Goal: Task Accomplishment & Management: Complete application form

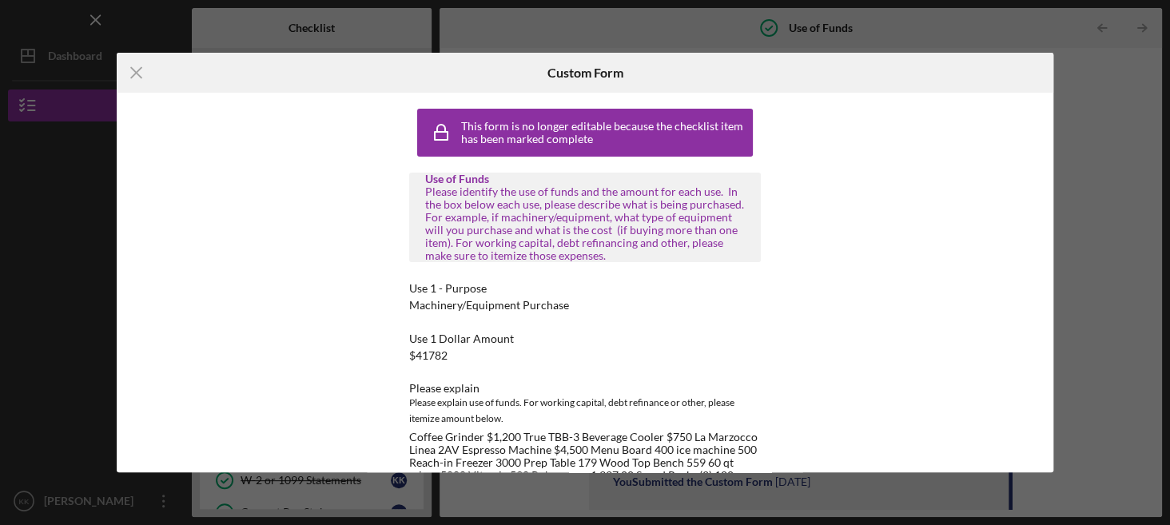
scroll to position [109, 0]
click at [141, 80] on icon "Icon/Menu Close" at bounding box center [137, 73] width 40 height 40
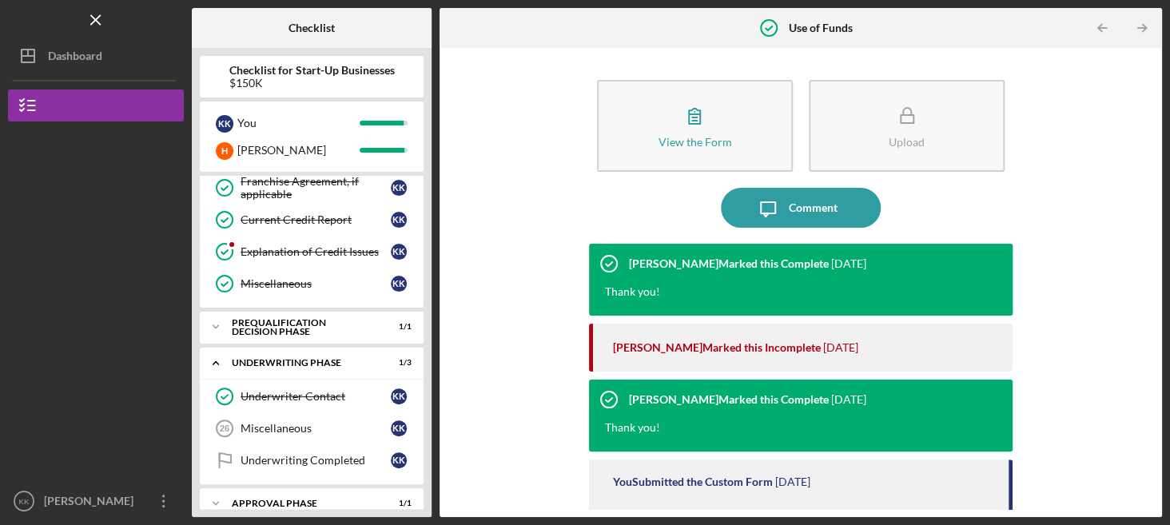
scroll to position [787, 0]
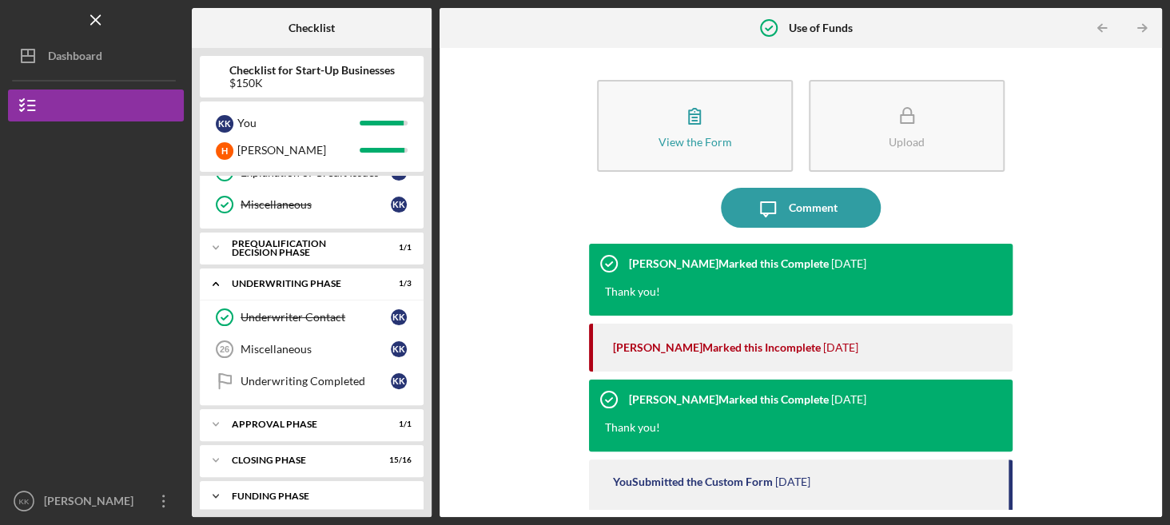
click at [278, 491] on div "Funding Phase" at bounding box center [318, 496] width 172 height 10
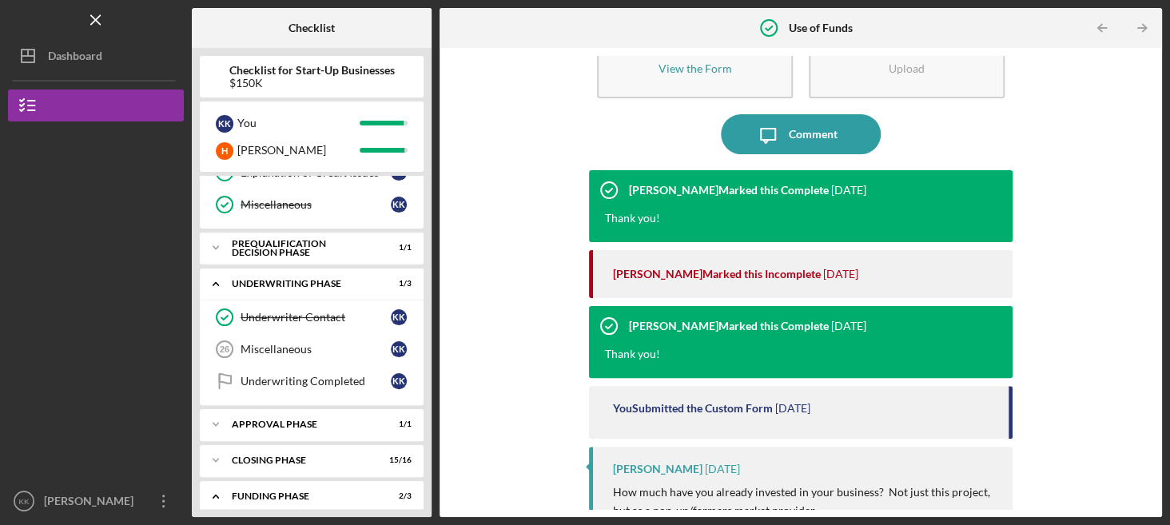
scroll to position [76, 0]
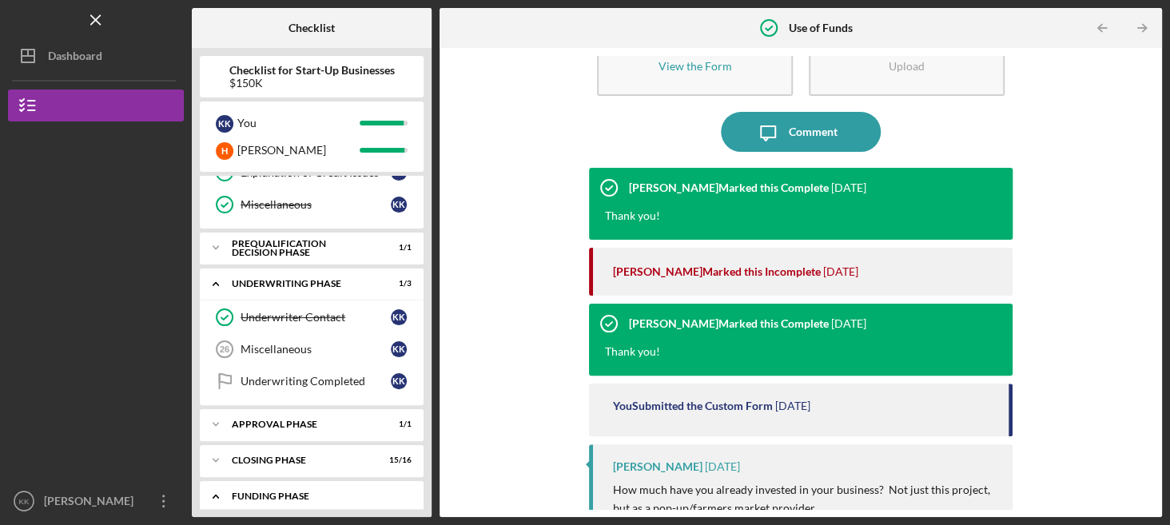
click at [312, 491] on div "Funding Phase" at bounding box center [318, 496] width 172 height 10
click at [322, 468] on div "Icon/Expander Application Phase 25 / 25 Personal Information Personal Informati…" at bounding box center [312, 342] width 224 height 333
click at [304, 491] on div "Funding Phase" at bounding box center [318, 496] width 172 height 10
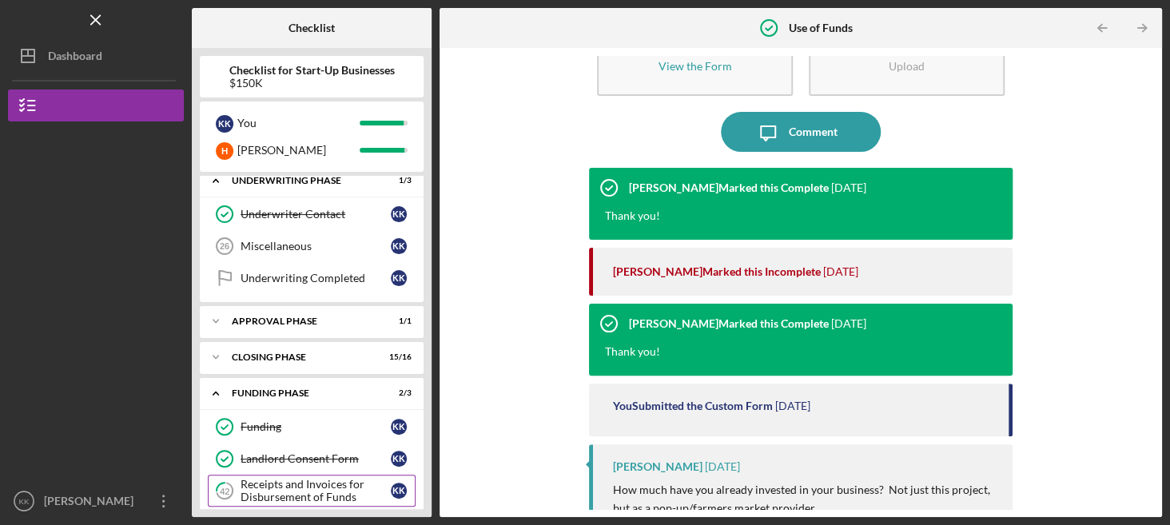
click at [296, 478] on div "Receipts and Invoices for Disbursement of Funds" at bounding box center [316, 491] width 150 height 26
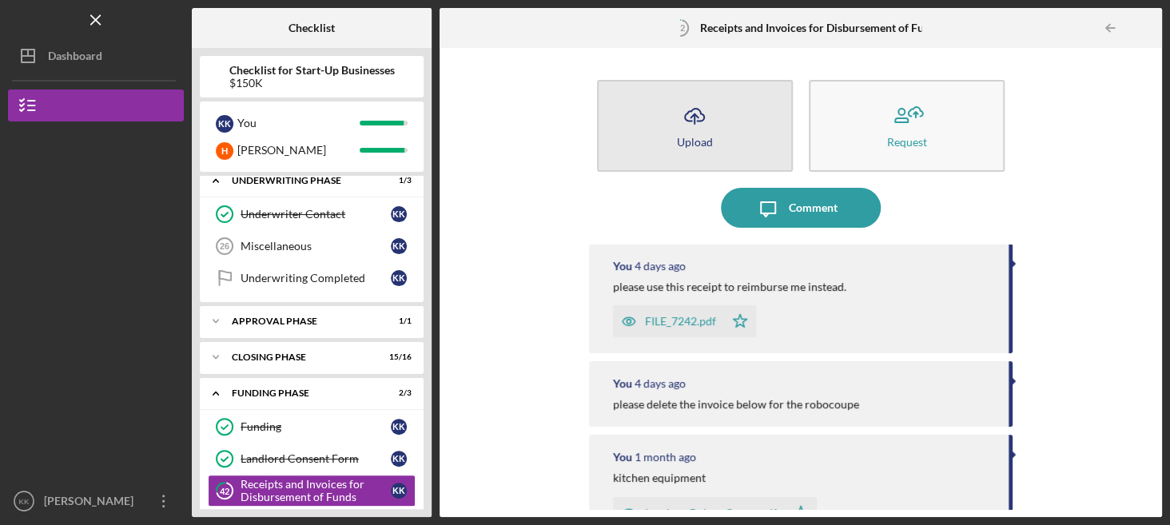
click at [660, 149] on button "Icon/Upload Upload" at bounding box center [695, 126] width 196 height 92
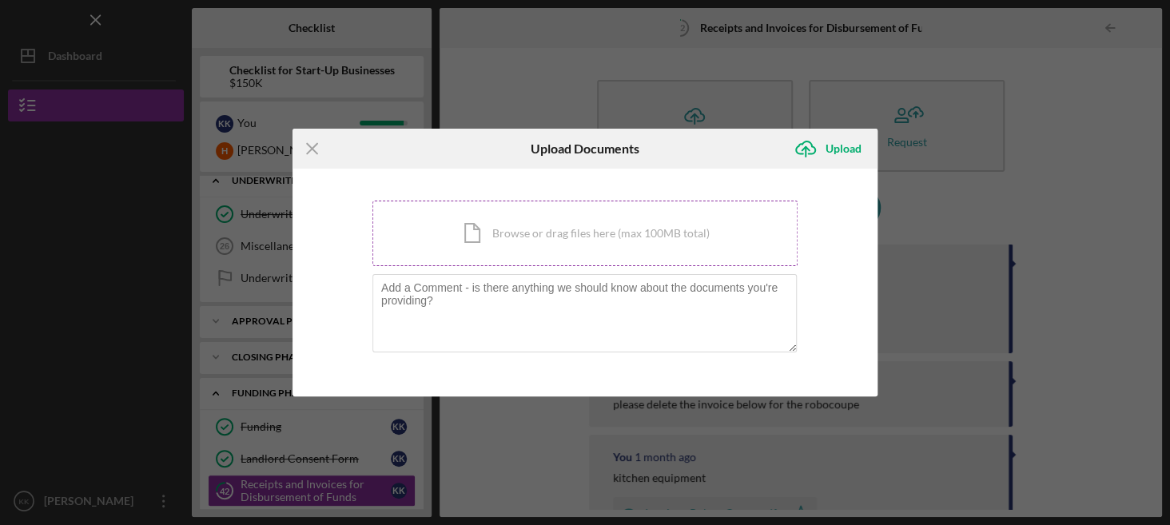
click at [548, 226] on div "Icon/Document Browse or drag files here (max 100MB total) Tap to choose files o…" at bounding box center [584, 234] width 425 height 66
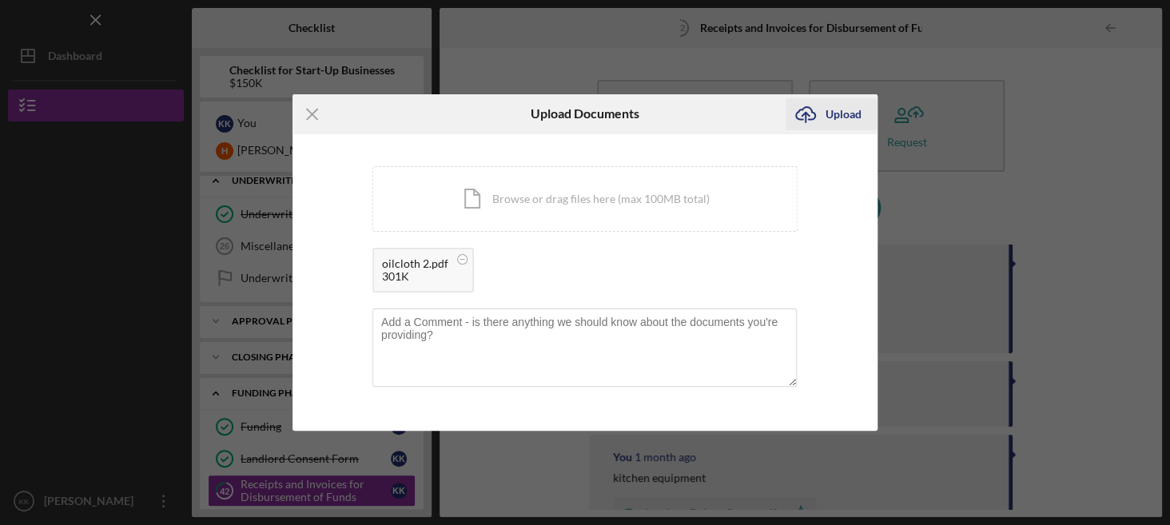
click at [838, 100] on div "Upload" at bounding box center [843, 114] width 36 height 32
